Goal: Task Accomplishment & Management: Manage account settings

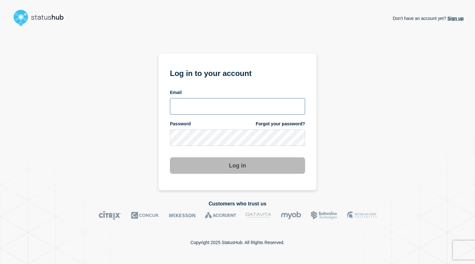
click at [202, 106] on input "email input" at bounding box center [237, 106] width 135 height 16
click at [198, 107] on input "email input" at bounding box center [237, 106] width 135 height 16
type input "[PERSON_NAME][EMAIL_ADDRESS][PERSON_NAME][DOMAIN_NAME]"
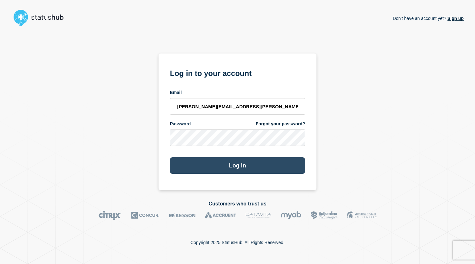
click at [226, 168] on button "Log in" at bounding box center [237, 165] width 135 height 16
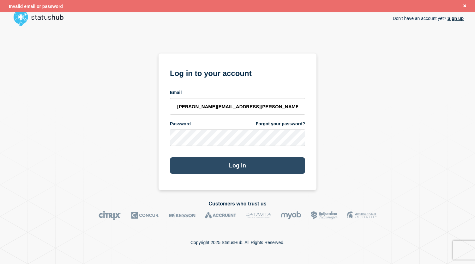
click at [220, 167] on button "Log in" at bounding box center [237, 165] width 135 height 16
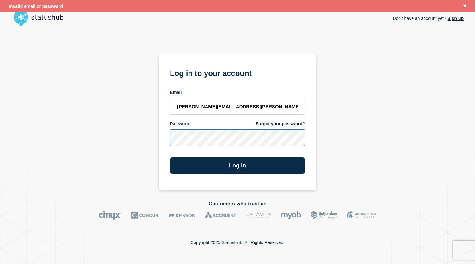
click at [170, 157] on button "Log in" at bounding box center [237, 165] width 135 height 16
click at [360, 102] on div "Don't have an account yet? Sign up Log in to your account Email [PERSON_NAME][E…" at bounding box center [237, 109] width 453 height 161
click at [269, 121] on link "Forgot your password?" at bounding box center [280, 124] width 49 height 6
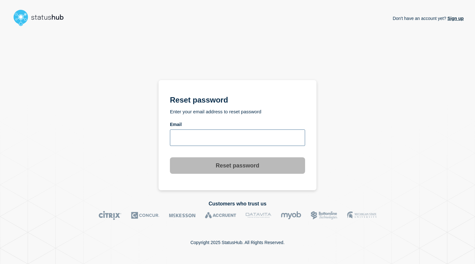
click at [240, 138] on input "email input" at bounding box center [237, 137] width 135 height 16
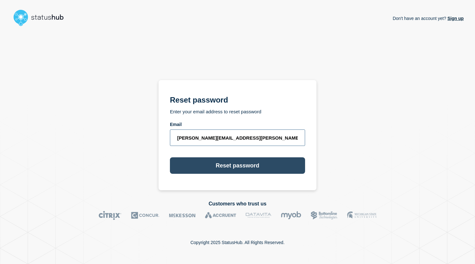
type input "[PERSON_NAME][EMAIL_ADDRESS][PERSON_NAME][DOMAIN_NAME]"
click at [241, 171] on button "Reset password" at bounding box center [237, 165] width 135 height 16
